Goal: Find specific page/section: Find specific page/section

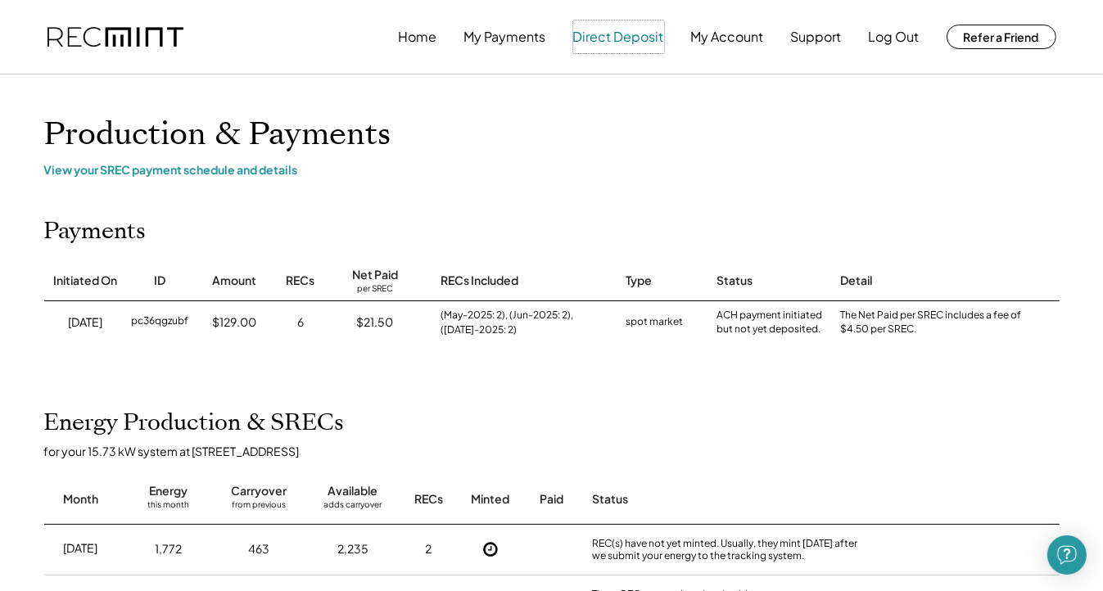
click at [632, 45] on button "Direct Deposit" at bounding box center [618, 36] width 91 height 33
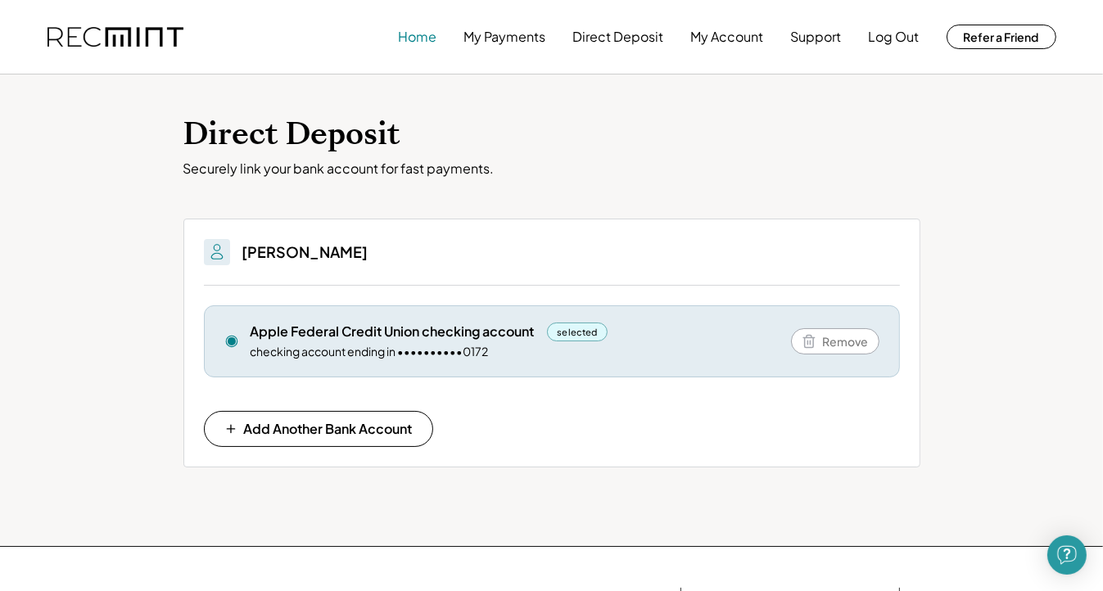
click at [413, 41] on button "Home" at bounding box center [418, 36] width 38 height 33
